Goal: Find specific page/section: Find specific page/section

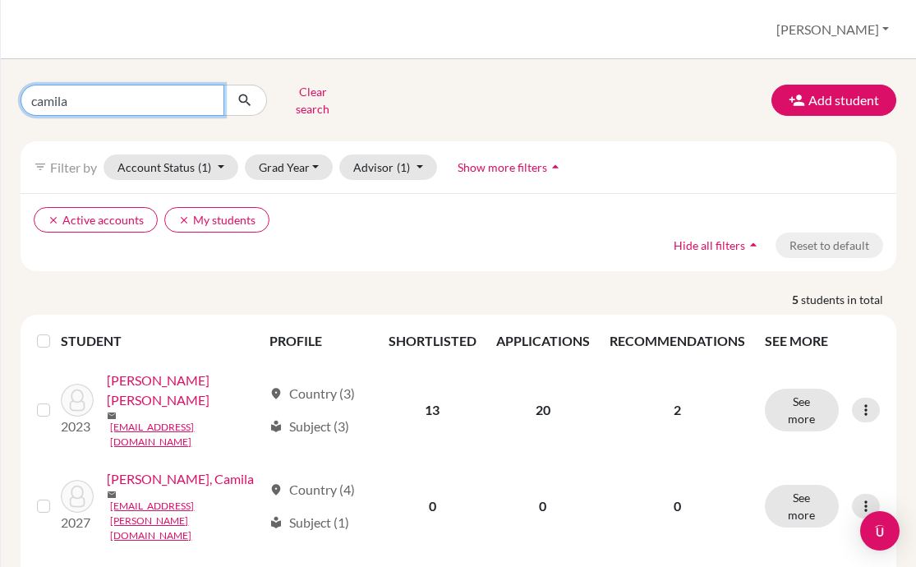
click at [206, 92] on input "camila" at bounding box center [123, 100] width 204 height 31
type input "[PERSON_NAME]"
click at [245, 94] on button "submit" at bounding box center [245, 100] width 44 height 31
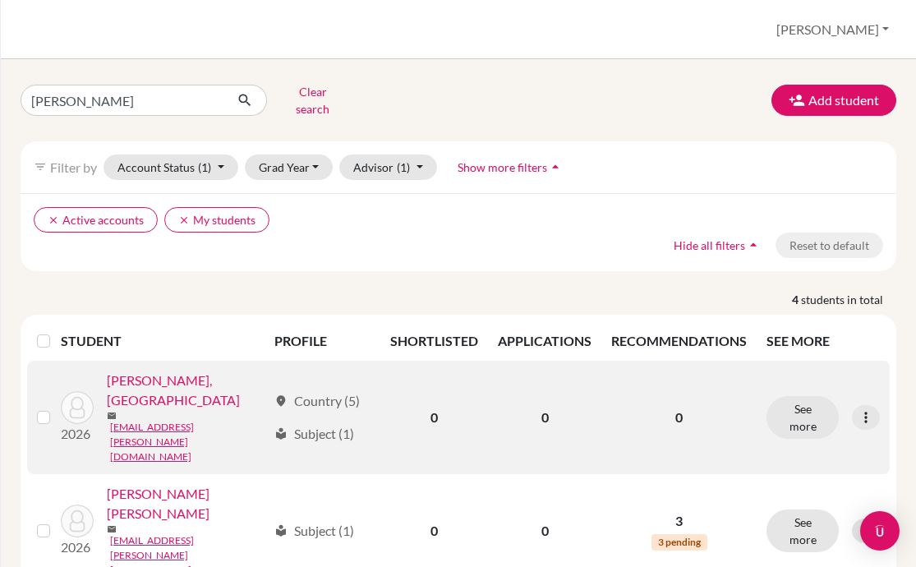
click at [175, 374] on link "[PERSON_NAME], [GEOGRAPHIC_DATA]" at bounding box center [187, 390] width 160 height 39
